Goal: Task Accomplishment & Management: Manage account settings

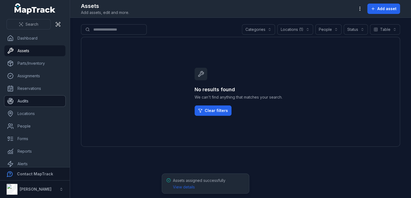
click at [30, 102] on link "Audits" at bounding box center [34, 101] width 61 height 11
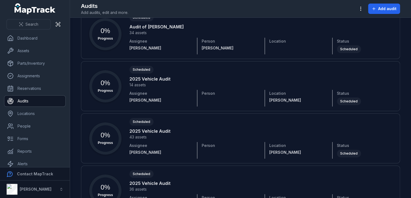
scroll to position [185, 0]
click at [27, 125] on link "People" at bounding box center [34, 126] width 61 height 11
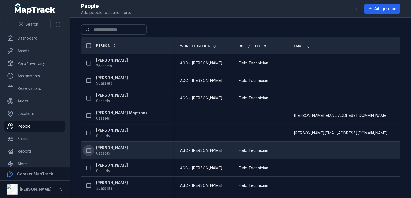
click at [89, 149] on icon at bounding box center [88, 150] width 5 height 5
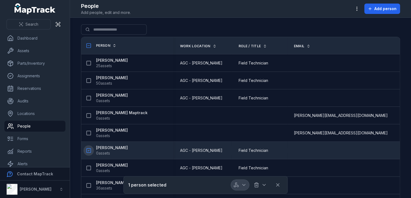
click at [241, 185] on button "button" at bounding box center [240, 185] width 18 height 10
click at [238, 172] on div "Audit person" at bounding box center [240, 171] width 61 height 10
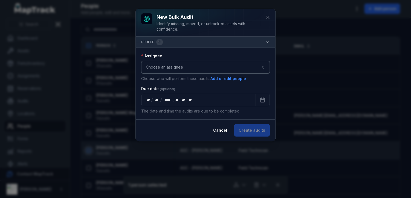
click at [214, 64] on button "Choose an assignee" at bounding box center [205, 67] width 129 height 13
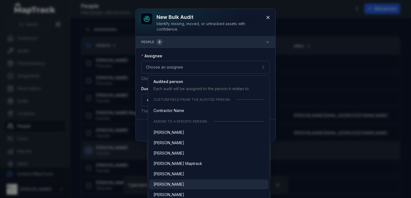
click at [175, 186] on span "[PERSON_NAME]" at bounding box center [168, 184] width 31 height 5
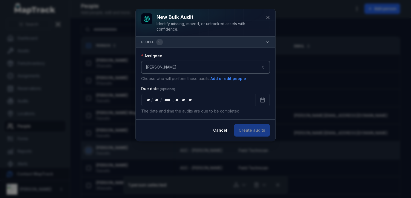
click at [242, 64] on button "**********" at bounding box center [205, 67] width 129 height 13
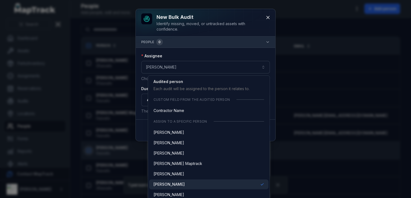
scroll to position [73, 0]
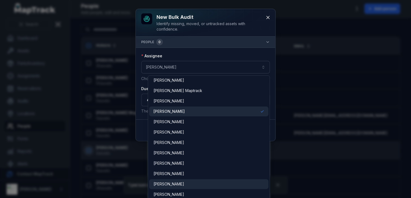
click at [163, 184] on span "[PERSON_NAME]" at bounding box center [168, 184] width 31 height 5
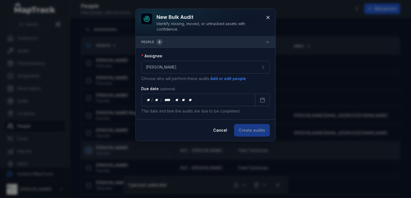
click at [196, 41] on button "people 0" at bounding box center [206, 42] width 140 height 11
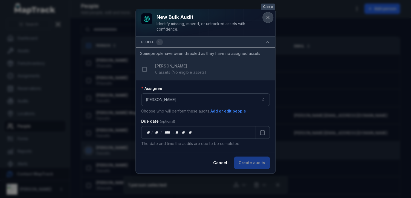
click at [268, 14] on button at bounding box center [268, 17] width 10 height 10
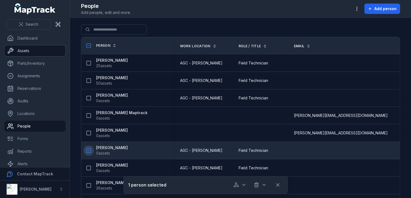
click at [26, 53] on link "Assets" at bounding box center [34, 50] width 61 height 11
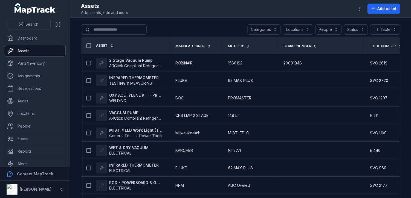
click at [298, 30] on div "Locations" at bounding box center [298, 29] width 30 height 10
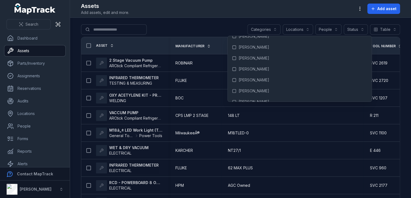
scroll to position [1315, 0]
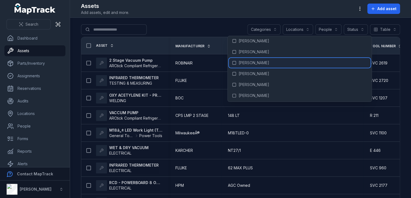
click at [271, 62] on div "[PERSON_NAME]" at bounding box center [300, 63] width 142 height 10
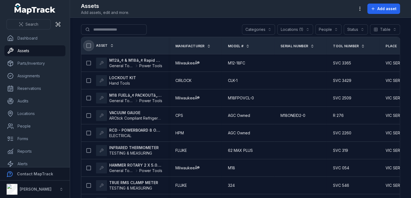
click at [89, 45] on icon at bounding box center [88, 45] width 5 height 5
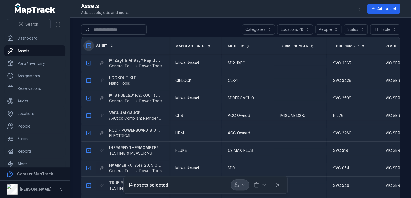
click at [241, 185] on icon "button" at bounding box center [243, 184] width 5 height 5
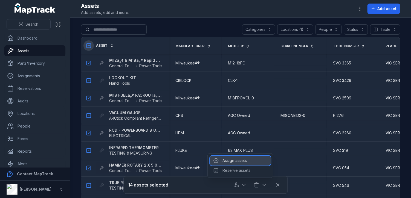
click at [251, 162] on div "Assign assets" at bounding box center [240, 161] width 61 height 10
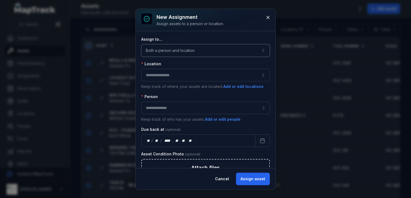
click at [218, 52] on button "Both a person and location ****" at bounding box center [205, 50] width 129 height 13
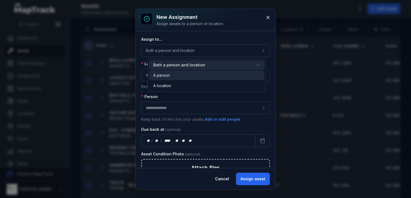
click at [198, 75] on div "A person" at bounding box center [206, 75] width 107 height 5
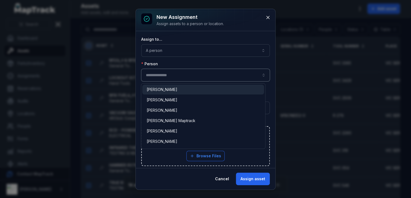
click at [198, 75] on input "assignment-add:person-label" at bounding box center [205, 75] width 129 height 13
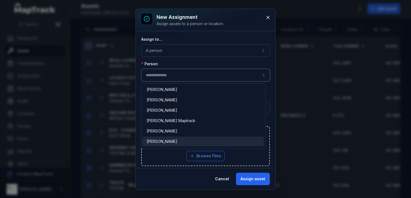
type input "**********"
click at [165, 140] on span "[PERSON_NAME]" at bounding box center [162, 141] width 31 height 5
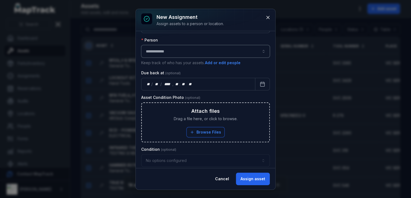
scroll to position [73, 0]
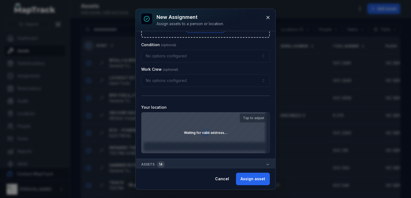
click at [185, 129] on div "Waiting for valid address..." at bounding box center [205, 133] width 128 height 40
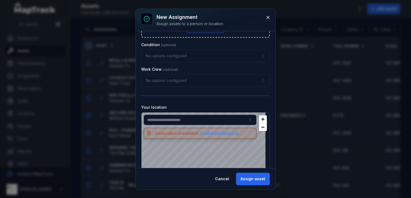
scroll to position [166, 0]
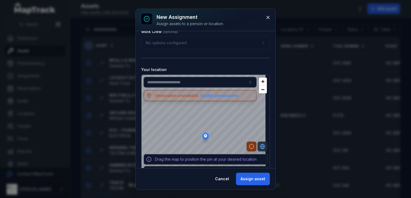
click at [185, 82] on input "text" at bounding box center [200, 82] width 113 height 10
paste input "**********"
type input "**********"
click at [185, 82] on input "**********" at bounding box center [200, 82] width 113 height 10
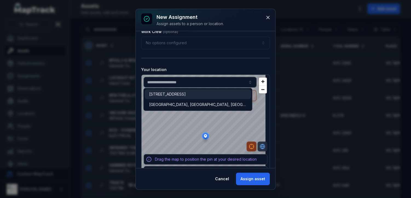
click at [186, 94] on span "[STREET_ADDRESS]" at bounding box center [167, 94] width 37 height 5
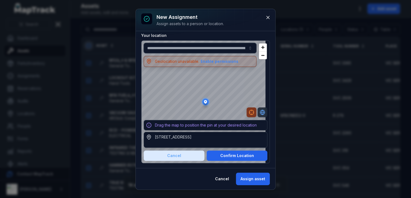
type input "**********"
click at [238, 153] on button "Confirm Location" at bounding box center [237, 156] width 61 height 10
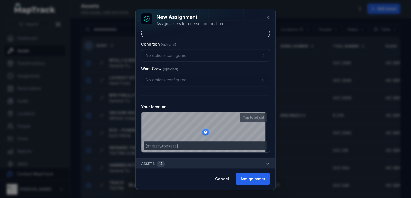
scroll to position [129, 0]
click at [251, 179] on button "Assign asset" at bounding box center [253, 179] width 34 height 13
